Goal: Task Accomplishment & Management: Manage account settings

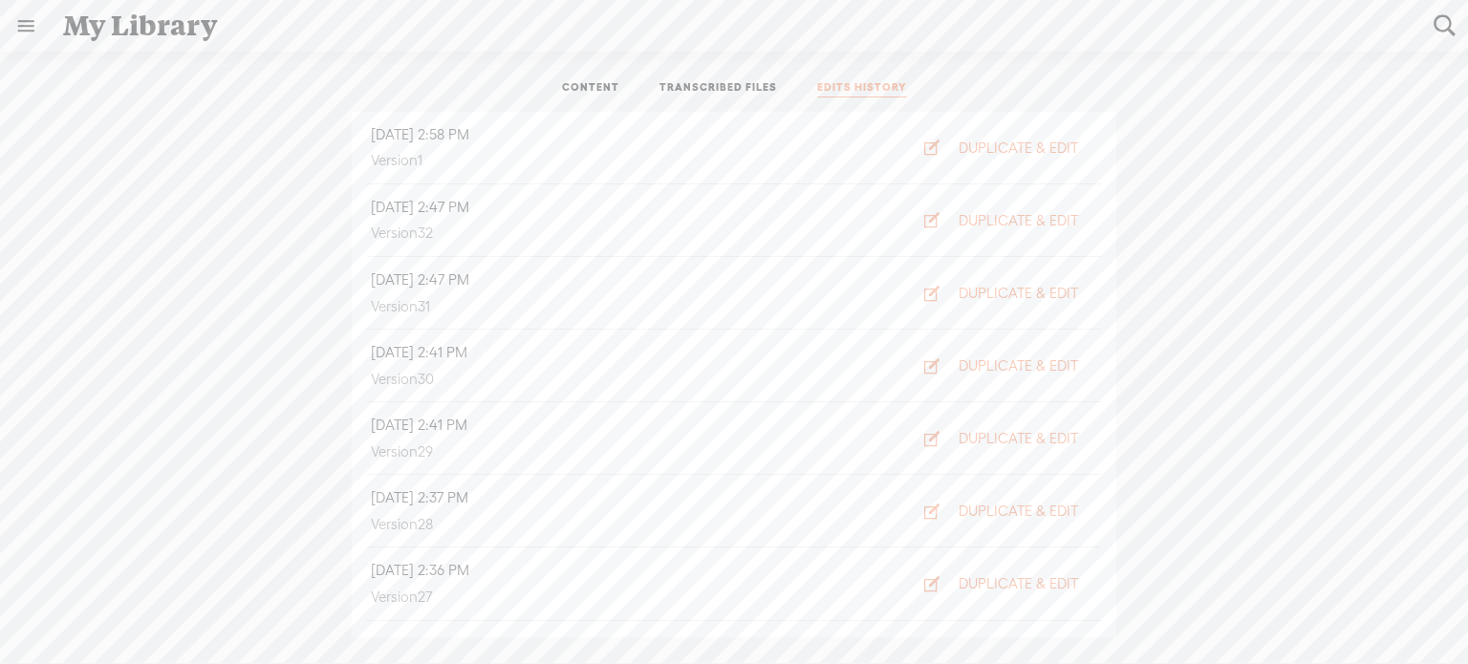
click at [31, 26] on link at bounding box center [26, 26] width 50 height 50
click at [54, 67] on icon at bounding box center [58, 59] width 34 height 43
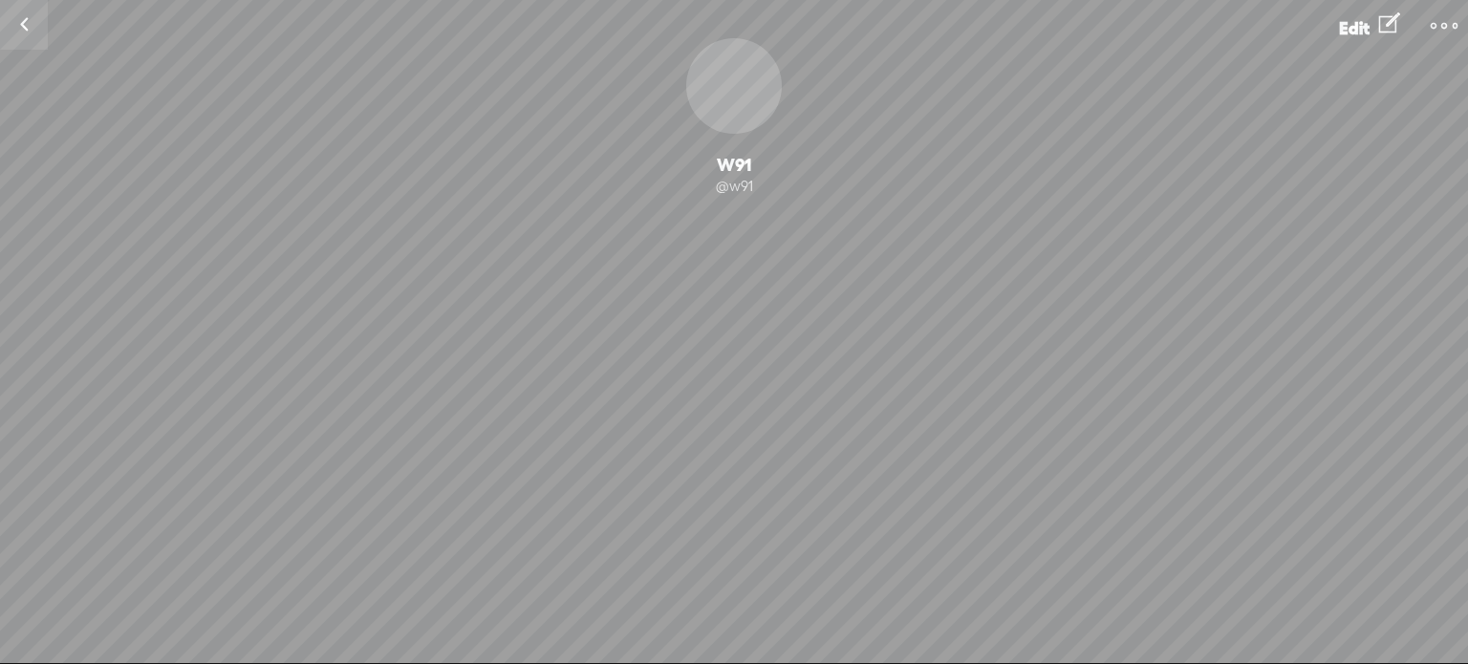
click at [735, 190] on div "@w91" at bounding box center [734, 186] width 1468 height 19
click at [1353, 24] on span "Edit" at bounding box center [1354, 28] width 31 height 20
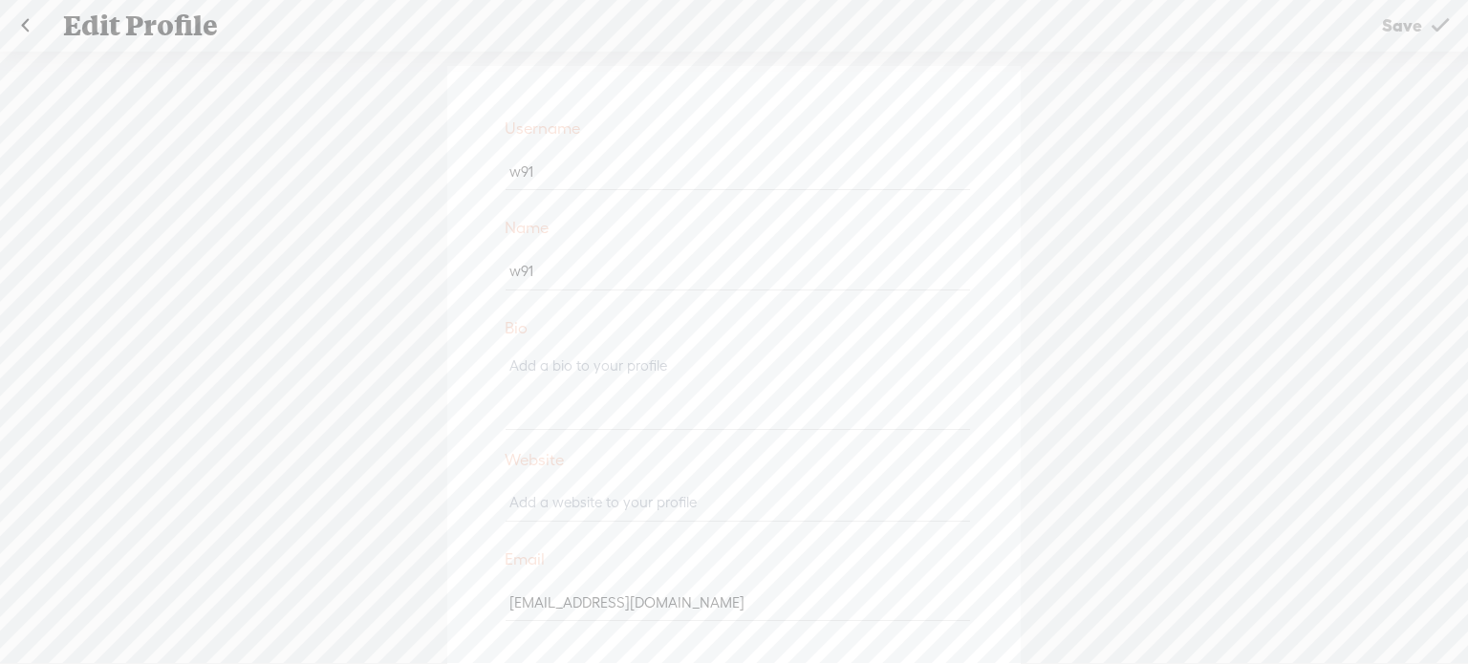
click at [24, 22] on link at bounding box center [25, 26] width 48 height 50
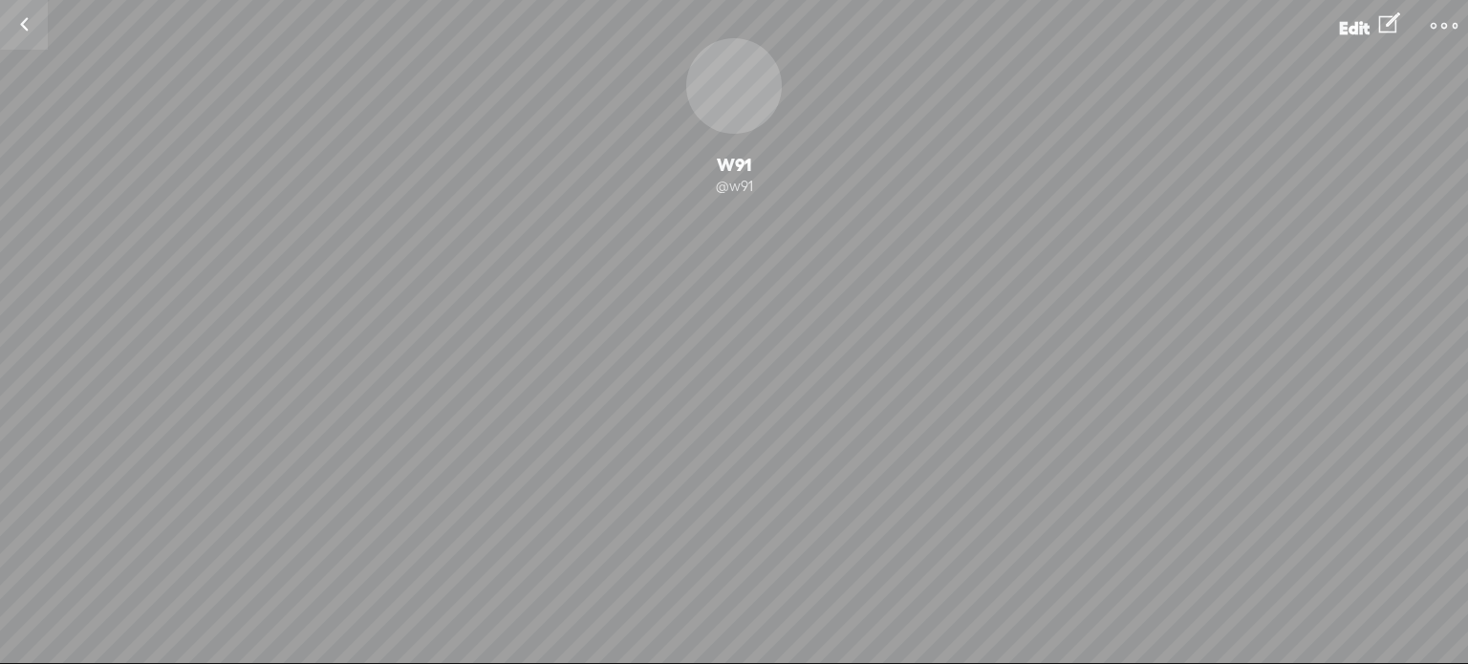
click at [759, 123] on div "Change Picture" at bounding box center [734, 86] width 96 height 96
click at [1291, 420] on div "Share my #askw91 URL #ask Change Picture W91 @w91 Following Follow 0 Followers …" at bounding box center [734, 332] width 1468 height 664
click at [1365, 25] on span "Edit" at bounding box center [1354, 28] width 31 height 20
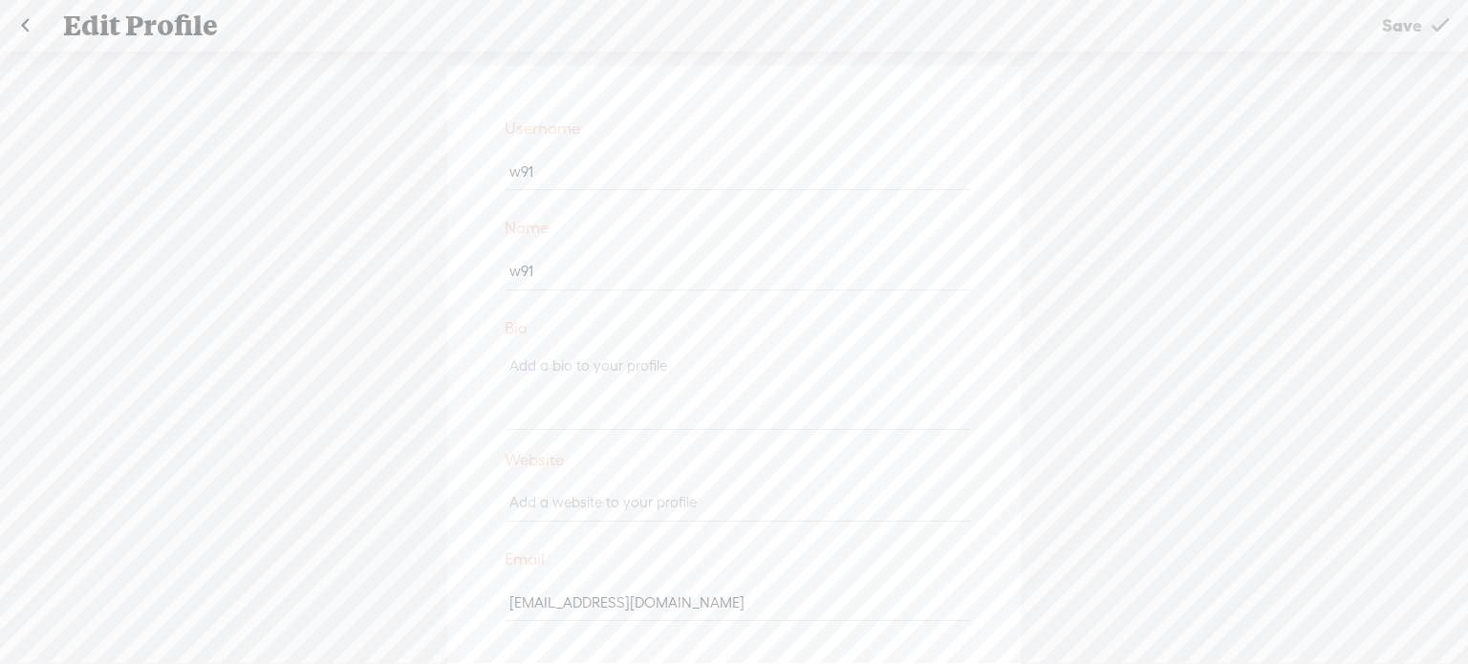
click at [29, 28] on link at bounding box center [25, 26] width 48 height 50
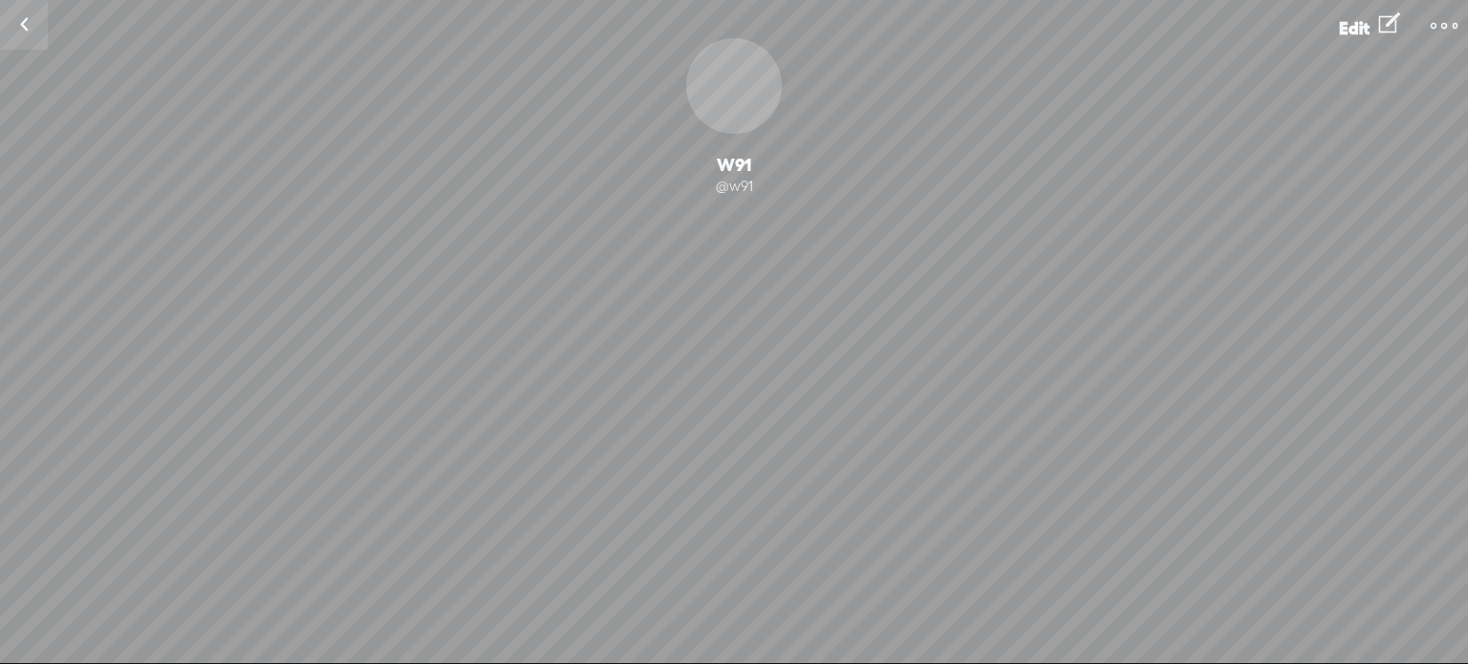
click at [21, 24] on link at bounding box center [24, 25] width 48 height 50
